Goal: Information Seeking & Learning: Learn about a topic

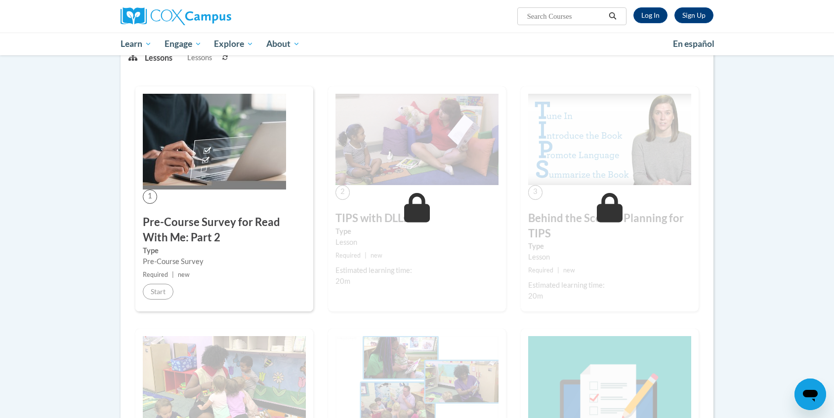
scroll to position [127, 0]
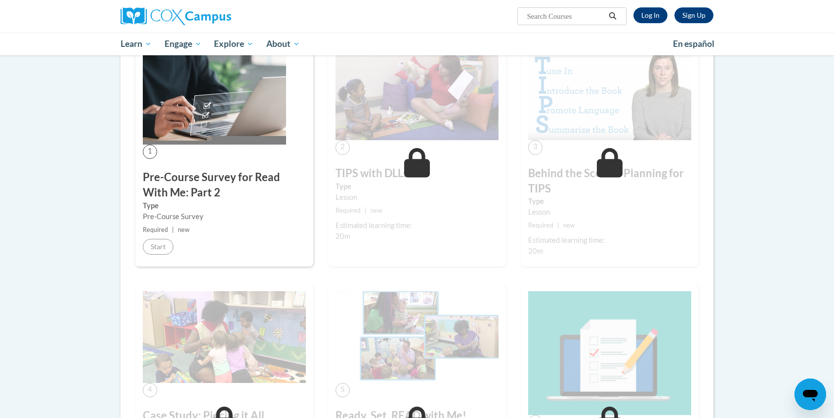
scroll to position [186, 0]
click at [653, 15] on link "Log In" at bounding box center [650, 15] width 34 height 16
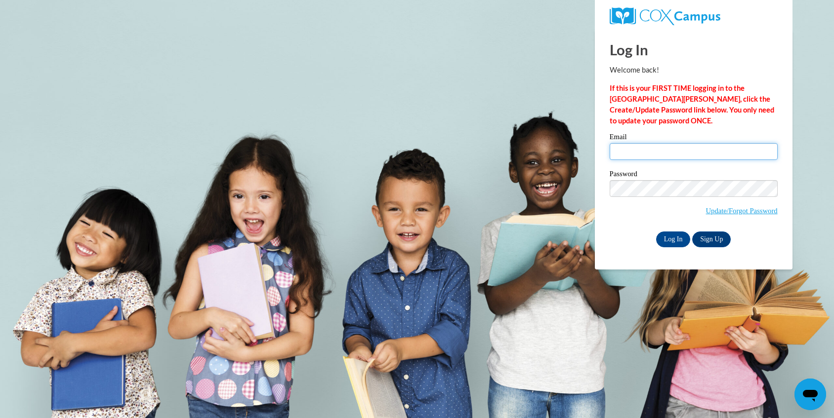
click at [667, 159] on input "Email" at bounding box center [693, 151] width 168 height 17
type input "filipponek@sycamoreschools.org"
click at [666, 237] on input "Log In" at bounding box center [673, 240] width 35 height 16
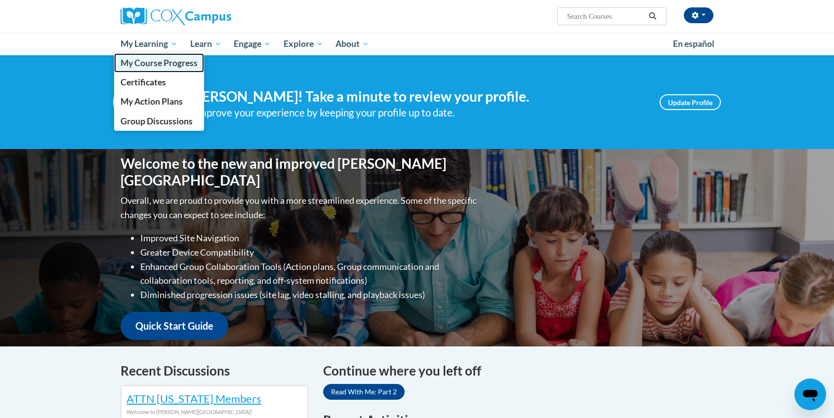
click at [158, 61] on span "My Course Progress" at bounding box center [159, 63] width 77 height 10
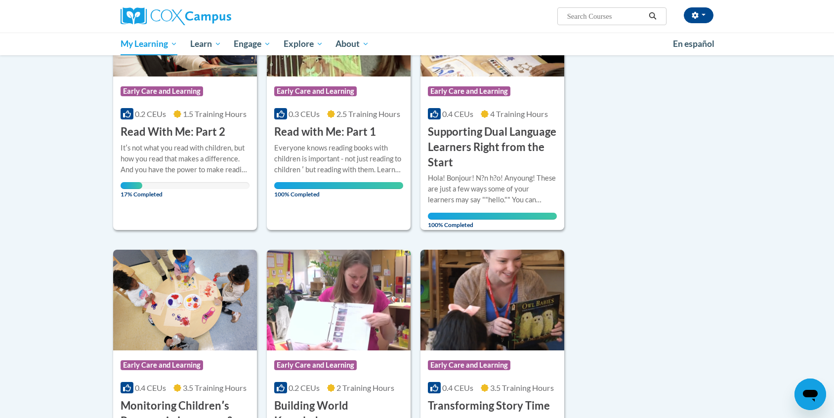
scroll to position [205, 0]
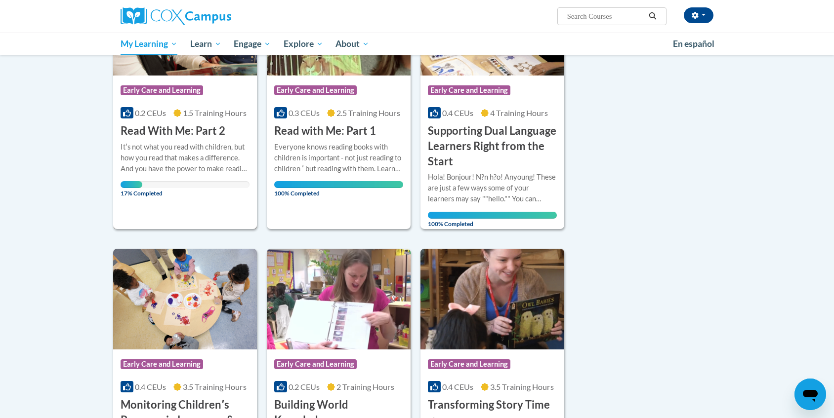
click at [124, 150] on div "Itʹs not what you read with children, but how you read that makes a difference.…" at bounding box center [185, 158] width 129 height 33
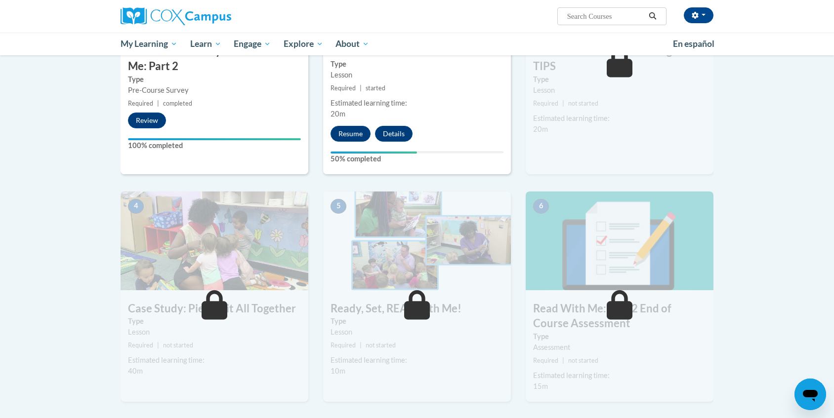
scroll to position [325, 0]
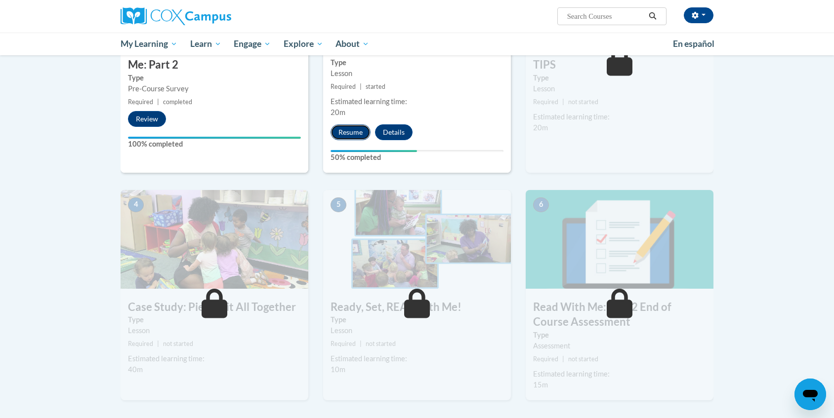
click at [352, 135] on button "Resume" at bounding box center [350, 132] width 40 height 16
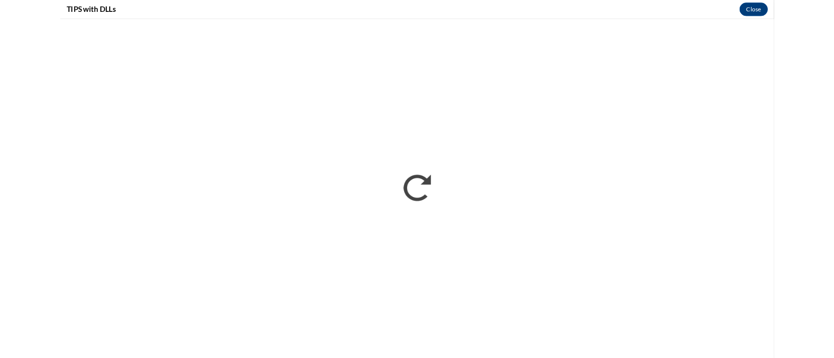
scroll to position [0, 0]
